Goal: Task Accomplishment & Management: Manage account settings

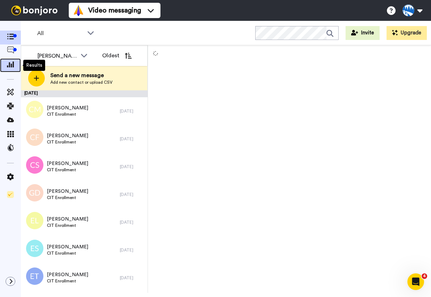
click at [10, 65] on icon at bounding box center [10, 64] width 7 height 6
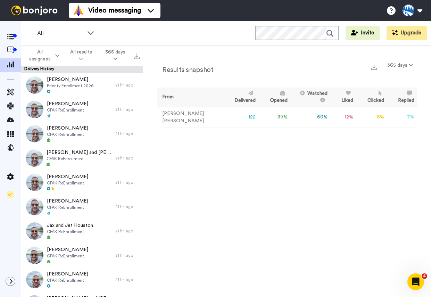
click at [259, 116] on td "89 %" at bounding box center [274, 117] width 32 height 20
click at [408, 61] on button "365 days" at bounding box center [400, 65] width 34 height 12
click at [402, 82] on li "30 days" at bounding box center [400, 80] width 49 height 12
click at [37, 11] on img at bounding box center [34, 11] width 52 height 10
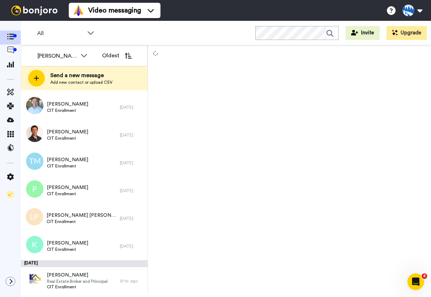
scroll to position [339, 0]
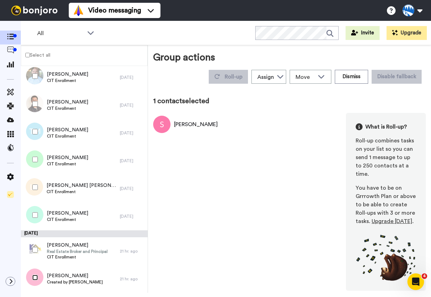
scroll to position [315, 0]
click at [359, 80] on button "Dismiss" at bounding box center [350, 77] width 33 height 14
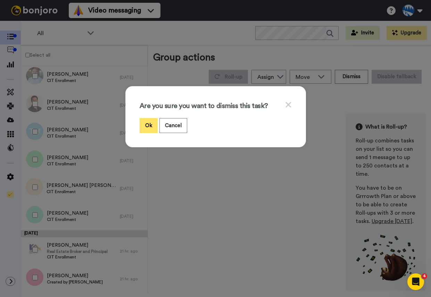
click at [154, 122] on button "Ok" at bounding box center [148, 125] width 18 height 15
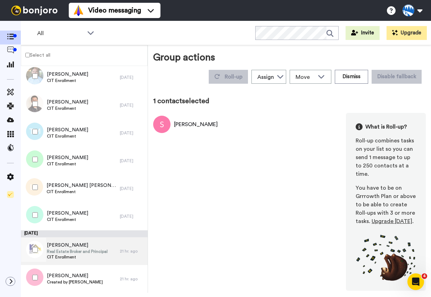
click at [63, 222] on span "CIT Enrollment" at bounding box center [67, 219] width 41 height 6
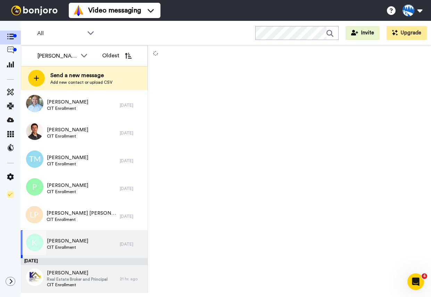
scroll to position [311, 0]
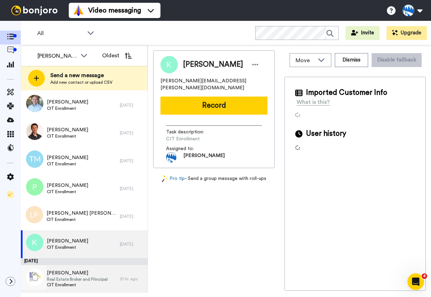
click at [63, 271] on span "Zack Kaplan" at bounding box center [77, 272] width 61 height 7
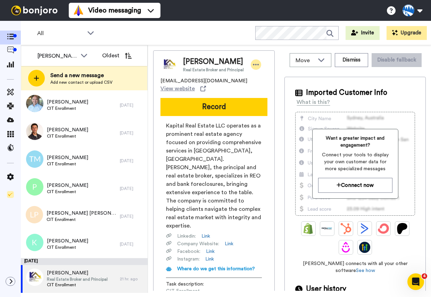
click at [253, 63] on icon at bounding box center [256, 64] width 6 height 7
click at [278, 77] on li "Edit contact" at bounding box center [274, 76] width 50 height 10
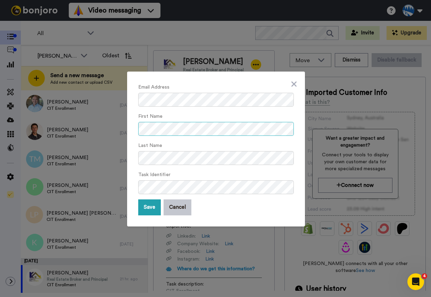
click at [131, 125] on div "Email Address First Name Last Name Task Identifier Save Cancel" at bounding box center [216, 148] width 178 height 155
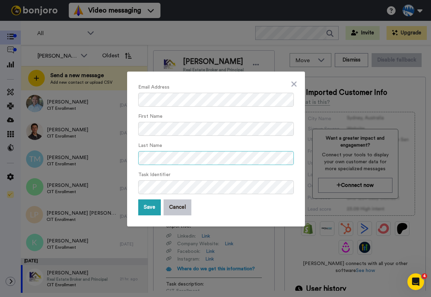
click at [110, 158] on div "Email Address First Name Last Name Task Identifier Save Cancel" at bounding box center [215, 148] width 431 height 297
click at [154, 211] on button "Save" at bounding box center [149, 207] width 23 height 16
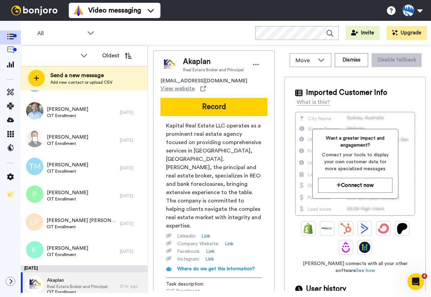
scroll to position [311, 0]
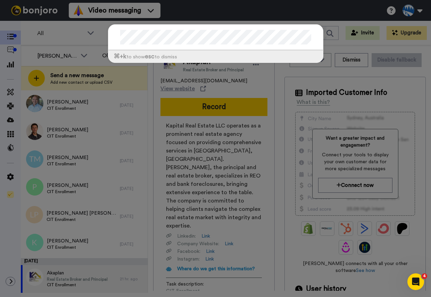
click at [290, 9] on div "⌘ +k to show esc to dismiss" at bounding box center [215, 148] width 431 height 297
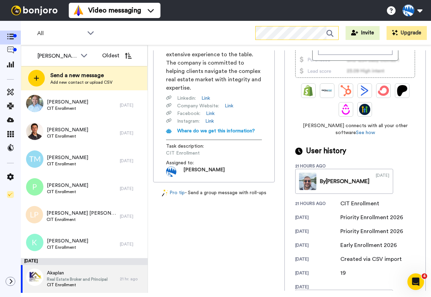
scroll to position [186, 0]
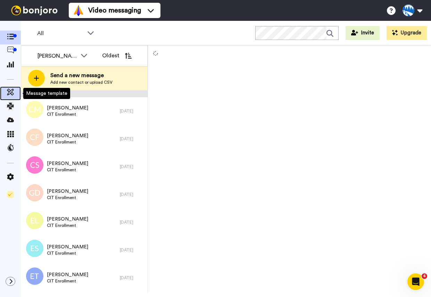
click at [10, 87] on div at bounding box center [10, 93] width 21 height 14
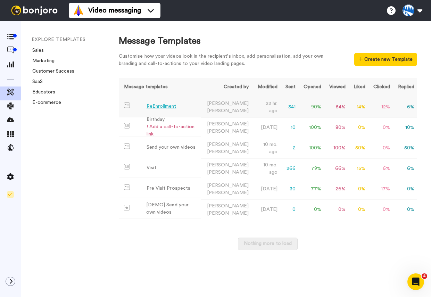
click at [166, 108] on div "ReEnrollment" at bounding box center [161, 106] width 30 height 7
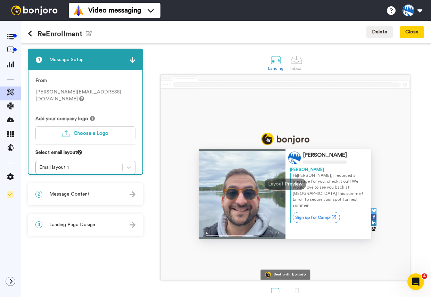
click at [75, 192] on span "Message Content" at bounding box center [69, 193] width 40 height 7
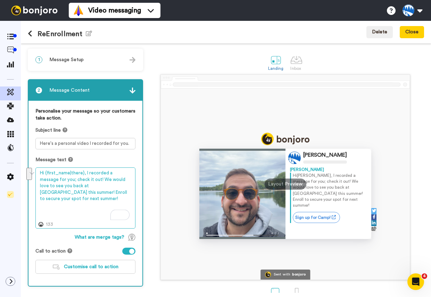
drag, startPoint x: 84, startPoint y: 173, endPoint x: 82, endPoint y: 179, distance: 6.4
click at [82, 179] on textarea "Hi {first_name|there}, I recorded a message for you; check it out! We would lov…" at bounding box center [85, 197] width 100 height 61
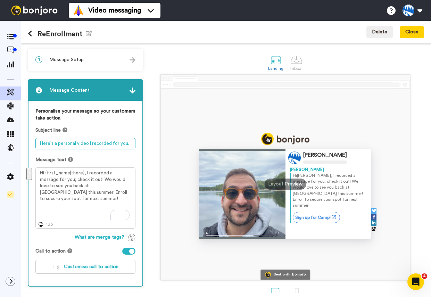
click at [68, 141] on textarea "Here's a personal video I recorded for you." at bounding box center [85, 143] width 100 height 11
click at [64, 146] on textarea "Here's a personal video I recorded for you." at bounding box center [85, 143] width 100 height 11
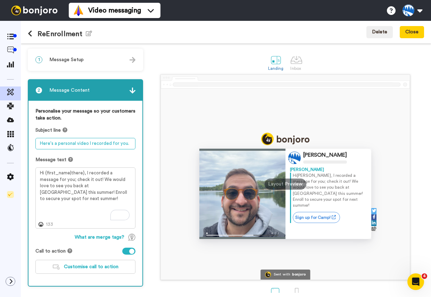
click at [64, 146] on textarea "Here's a personal video I recorded for you." at bounding box center [85, 143] width 100 height 11
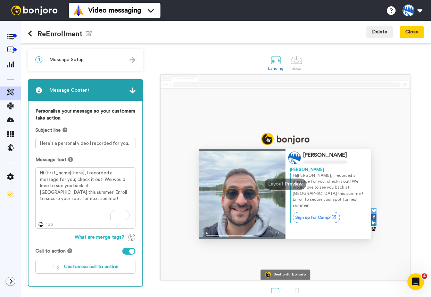
click at [64, 130] on icon at bounding box center [64, 129] width 5 height 5
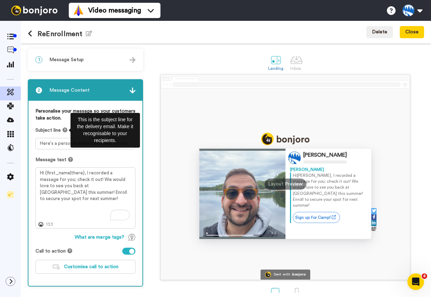
click at [49, 127] on span "Subject line" at bounding box center [47, 130] width 25 height 7
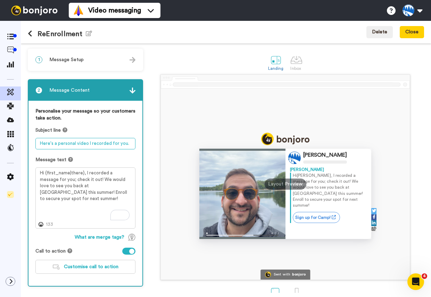
drag, startPoint x: 39, startPoint y: 143, endPoint x: 135, endPoint y: 146, distance: 96.2
click at [135, 146] on textarea "Here's a personal video I recorded for you." at bounding box center [85, 143] width 100 height 11
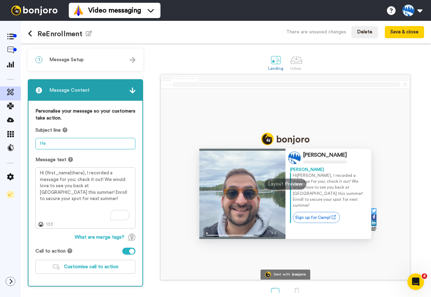
type textarea "H"
drag, startPoint x: 72, startPoint y: 145, endPoint x: 11, endPoint y: 141, distance: 60.5
click at [11, 141] on div "ReEnrollment Edit name There are unsaved changes Delete Save & close 1 Message …" at bounding box center [215, 159] width 431 height 276
type textarea "Hello from Timberlane"
click at [410, 36] on button "Save & close" at bounding box center [403, 32] width 39 height 12
